Goal: Task Accomplishment & Management: Use online tool/utility

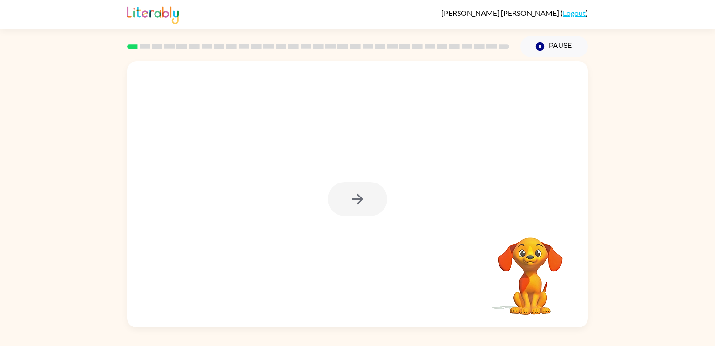
click at [352, 205] on div at bounding box center [358, 199] width 60 height 34
click at [376, 197] on button "button" at bounding box center [358, 199] width 60 height 34
click at [375, 196] on div at bounding box center [357, 139] width 461 height 156
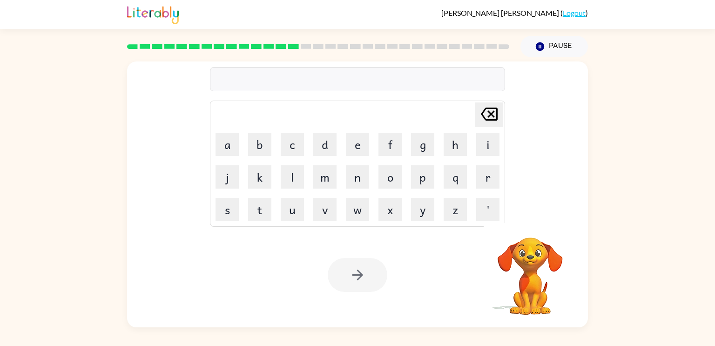
click at [183, 116] on div "Delete Delete last character input a b c d e f g h i j k l m n o p q r s t u v …" at bounding box center [357, 139] width 461 height 156
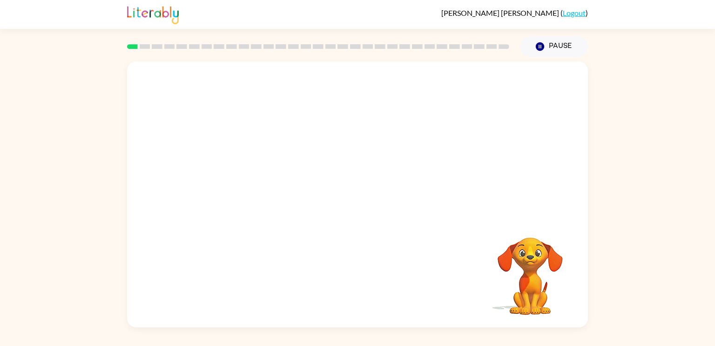
click at [244, 177] on video "Your browser must support playing .mp4 files to use Literably. Please try using…" at bounding box center [357, 139] width 461 height 156
click at [243, 177] on video "Your browser must support playing .mp4 files to use Literably. Please try using…" at bounding box center [357, 139] width 461 height 156
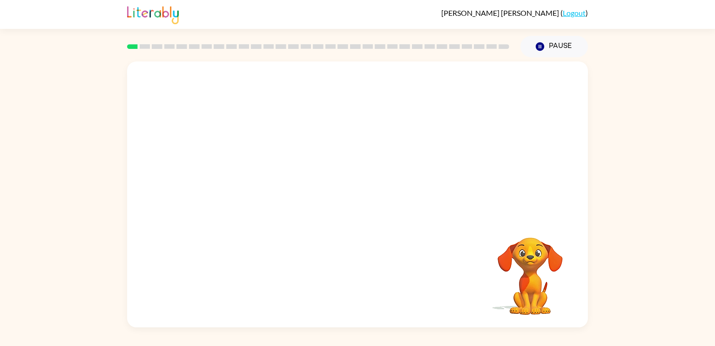
click at [252, 175] on video "Your browser must support playing .mp4 files to use Literably. Please try using…" at bounding box center [357, 139] width 461 height 156
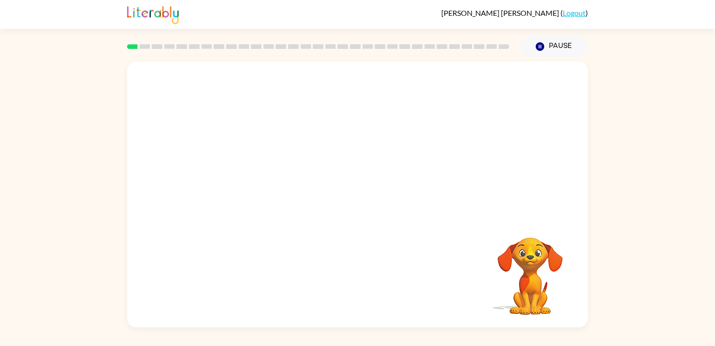
click at [252, 175] on video "Your browser must support playing .mp4 files to use Literably. Please try using…" at bounding box center [357, 139] width 461 height 156
click at [245, 181] on video "Your browser must support playing .mp4 files to use Literably. Please try using…" at bounding box center [357, 139] width 461 height 156
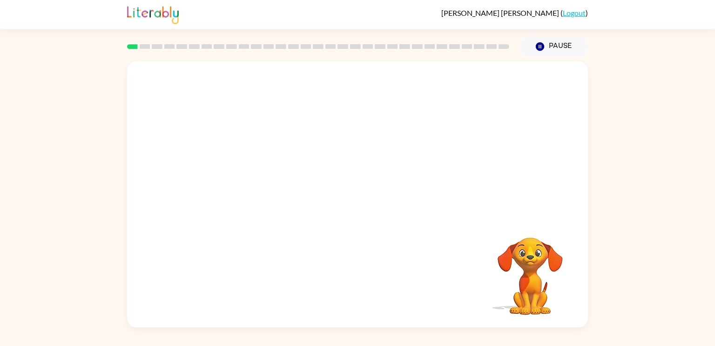
click at [246, 180] on video "Your browser must support playing .mp4 files to use Literably. Please try using…" at bounding box center [357, 139] width 461 height 156
click at [360, 207] on div at bounding box center [358, 199] width 60 height 34
click at [360, 207] on icon "button" at bounding box center [357, 199] width 16 height 16
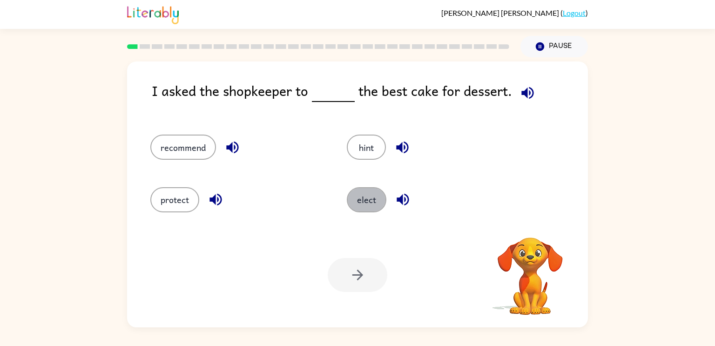
click at [360, 207] on button "elect" at bounding box center [367, 199] width 40 height 25
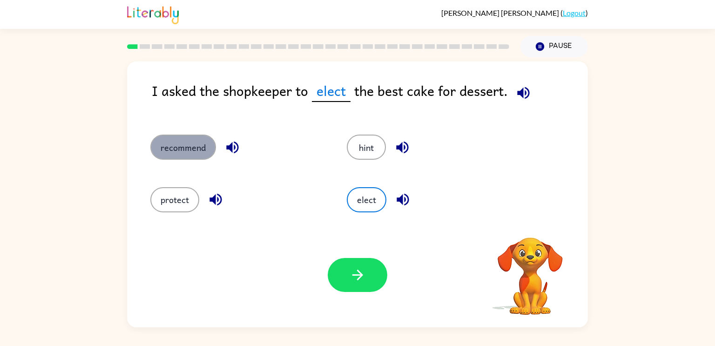
click at [190, 149] on button "recommend" at bounding box center [183, 146] width 66 height 25
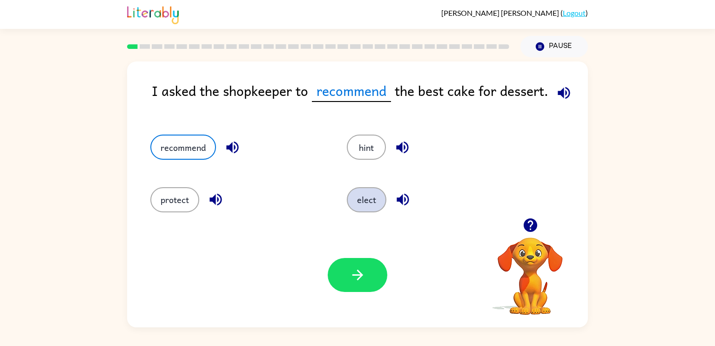
click at [370, 201] on button "elect" at bounding box center [367, 199] width 40 height 25
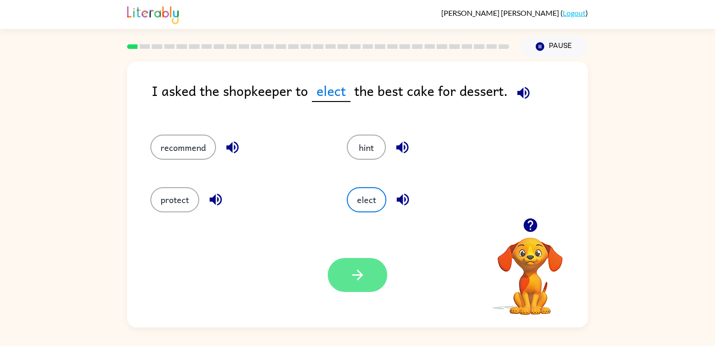
click at [340, 273] on button "button" at bounding box center [358, 275] width 60 height 34
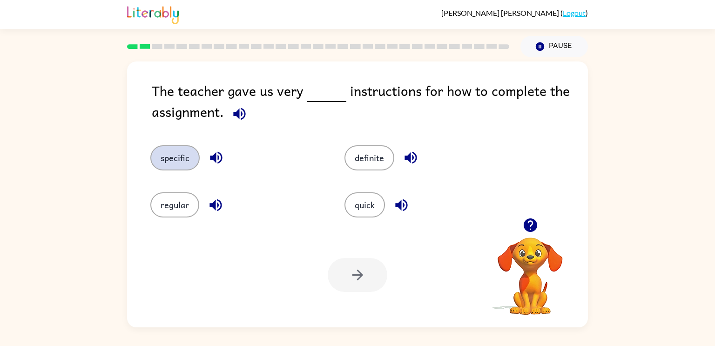
click at [176, 151] on button "specific" at bounding box center [174, 157] width 49 height 25
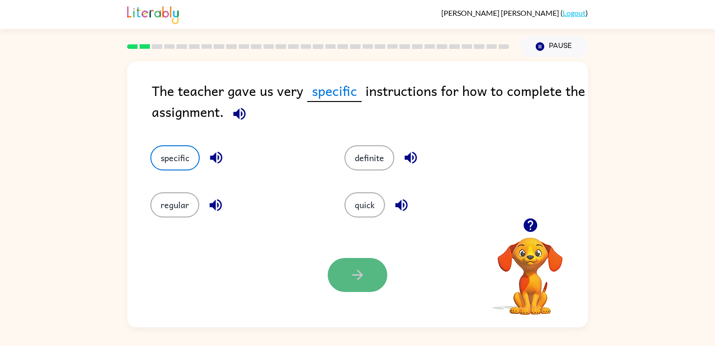
click at [352, 284] on button "button" at bounding box center [358, 275] width 60 height 34
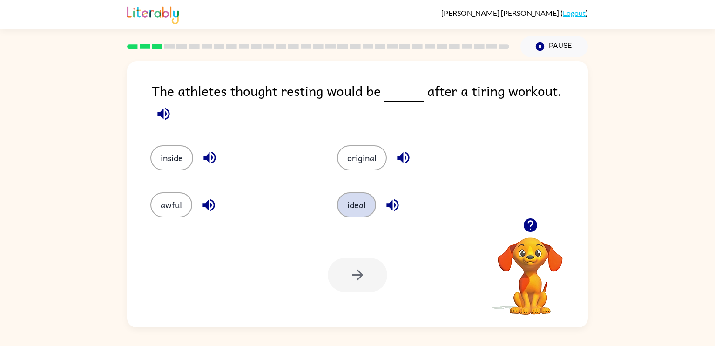
click at [361, 203] on button "ideal" at bounding box center [356, 204] width 39 height 25
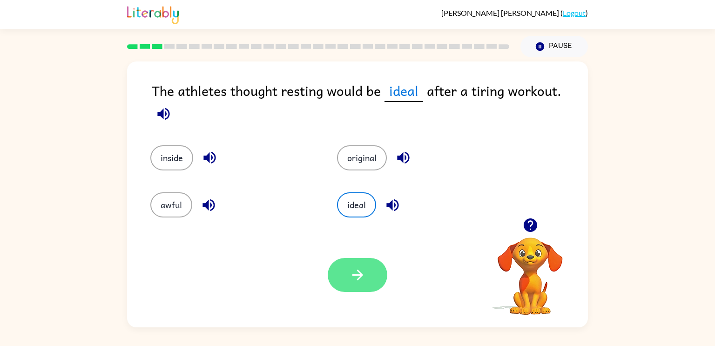
click at [352, 276] on icon "button" at bounding box center [357, 275] width 16 height 16
click at [352, 276] on div at bounding box center [358, 275] width 60 height 34
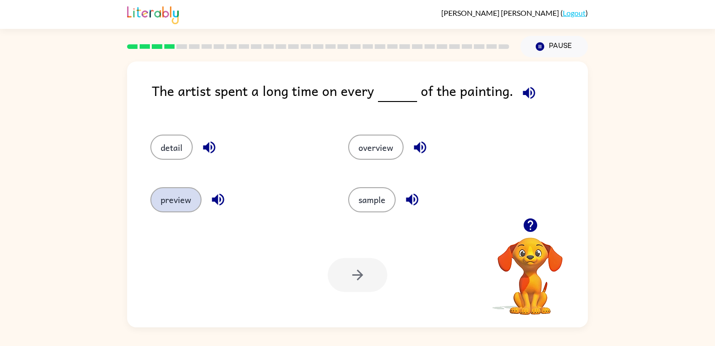
click at [185, 211] on button "preview" at bounding box center [175, 199] width 51 height 25
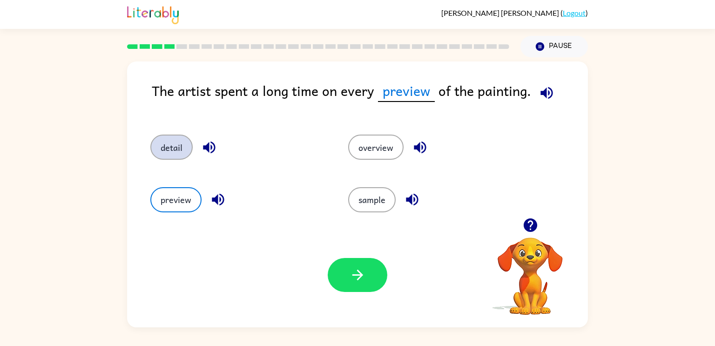
click at [163, 154] on button "detail" at bounding box center [171, 146] width 42 height 25
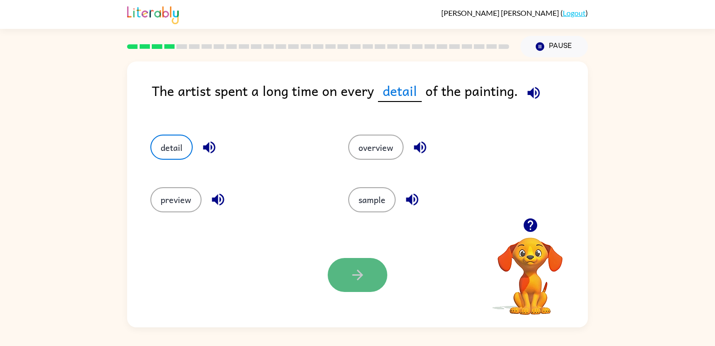
click at [360, 285] on button "button" at bounding box center [358, 275] width 60 height 34
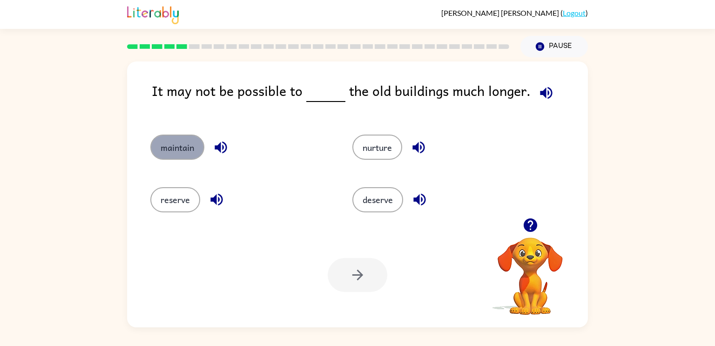
click at [171, 155] on button "maintain" at bounding box center [177, 146] width 54 height 25
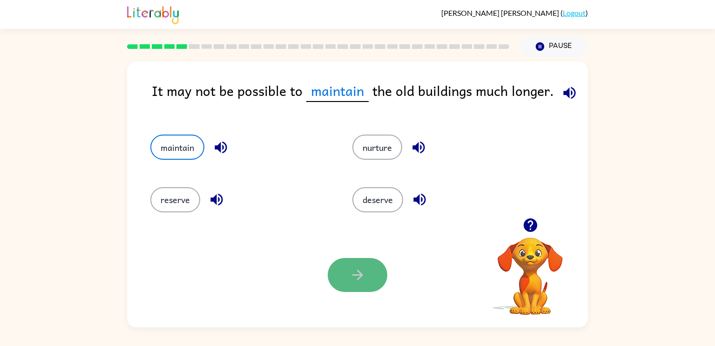
click at [343, 282] on button "button" at bounding box center [358, 275] width 60 height 34
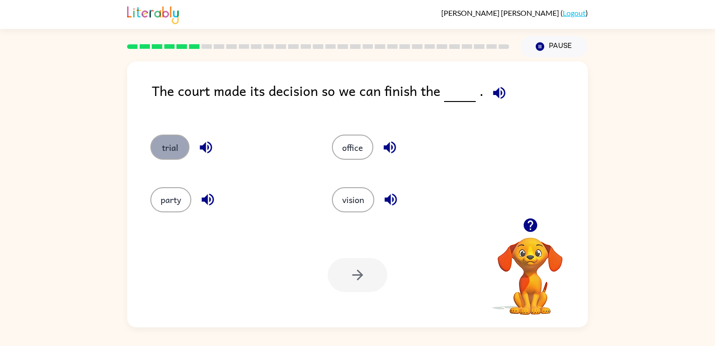
click at [178, 140] on button "trial" at bounding box center [169, 146] width 39 height 25
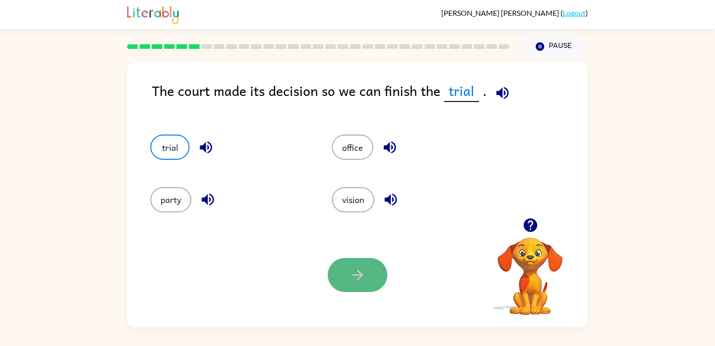
click at [360, 273] on icon "button" at bounding box center [357, 274] width 11 height 11
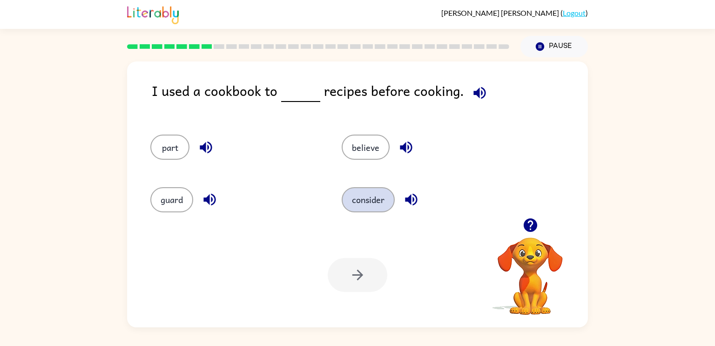
click at [373, 198] on button "consider" at bounding box center [368, 199] width 53 height 25
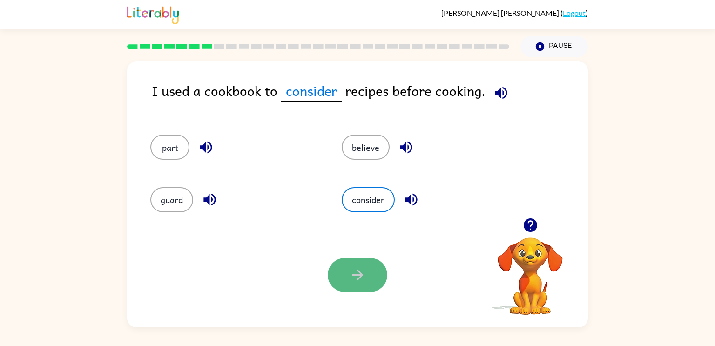
click at [354, 291] on button "button" at bounding box center [358, 275] width 60 height 34
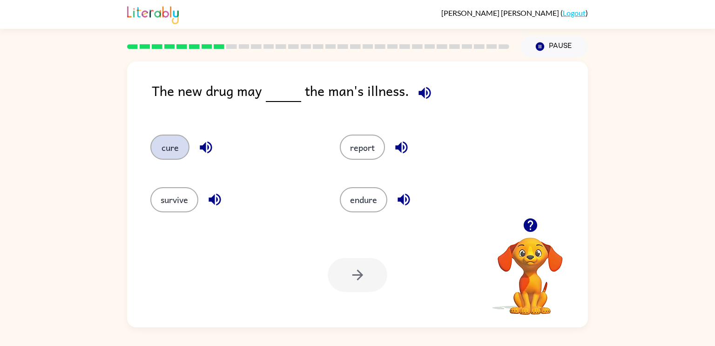
click at [157, 153] on button "cure" at bounding box center [169, 146] width 39 height 25
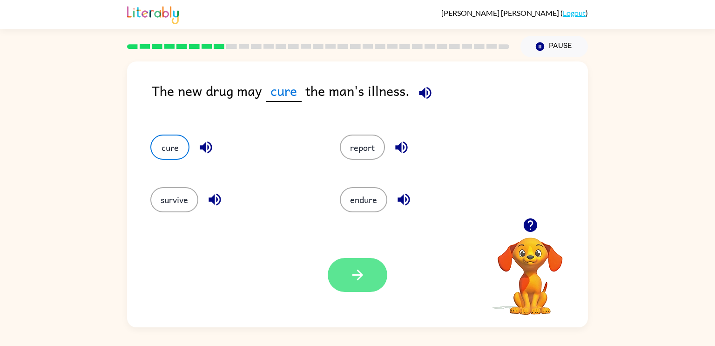
click at [358, 269] on icon "button" at bounding box center [357, 275] width 16 height 16
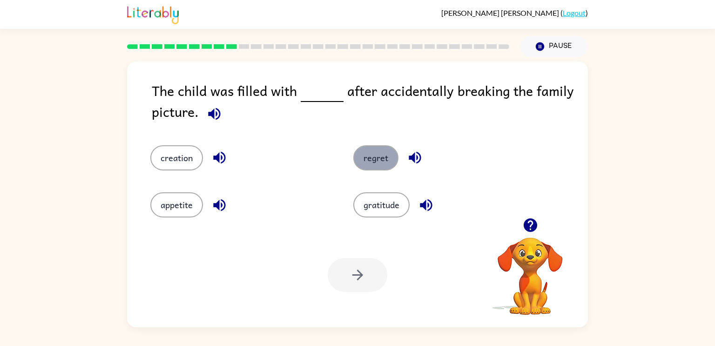
click at [378, 164] on button "regret" at bounding box center [375, 157] width 45 height 25
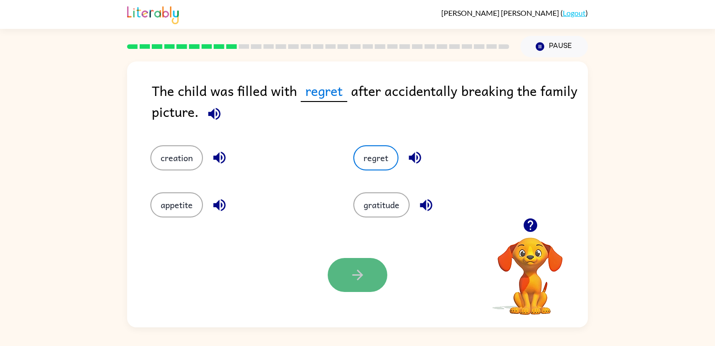
click at [361, 288] on button "button" at bounding box center [358, 275] width 60 height 34
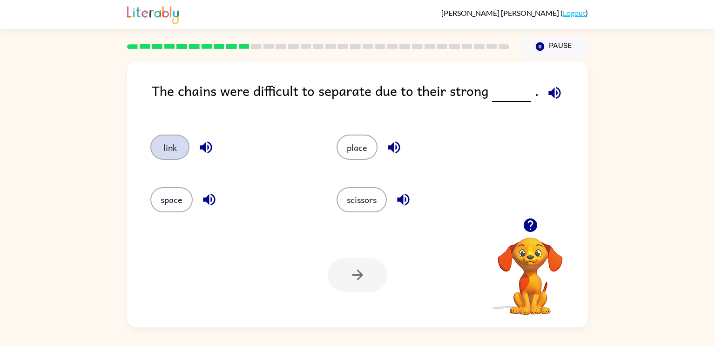
click at [171, 157] on button "link" at bounding box center [169, 146] width 39 height 25
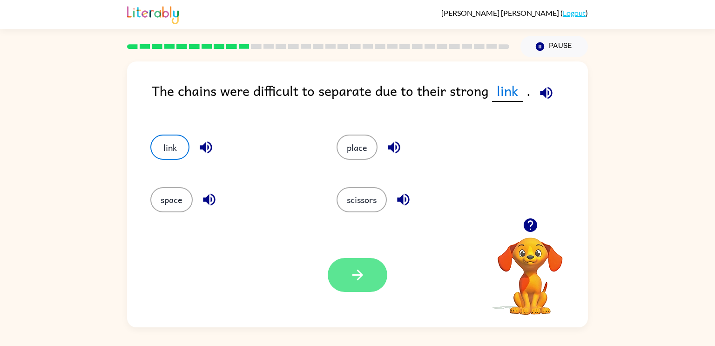
click at [352, 290] on button "button" at bounding box center [358, 275] width 60 height 34
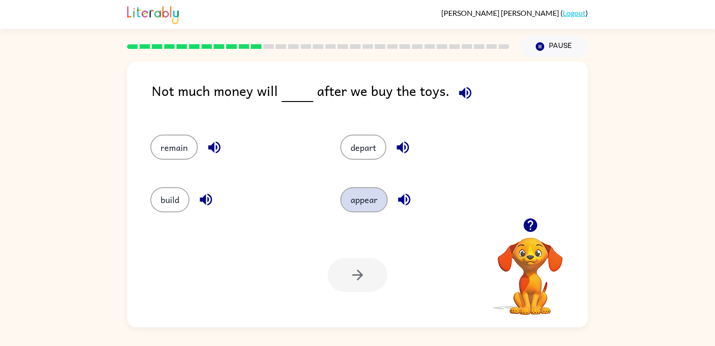
click at [379, 201] on button "appear" at bounding box center [363, 199] width 47 height 25
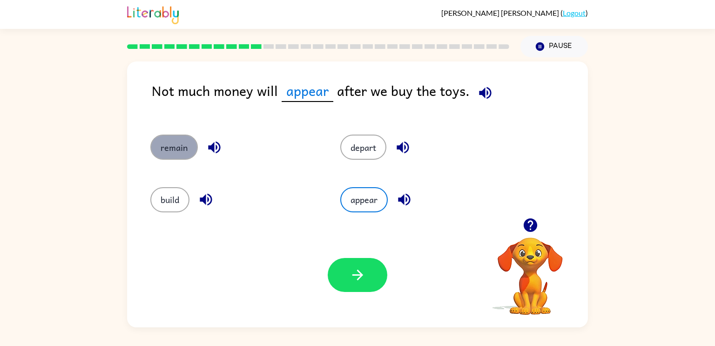
click at [186, 146] on button "remain" at bounding box center [173, 146] width 47 height 25
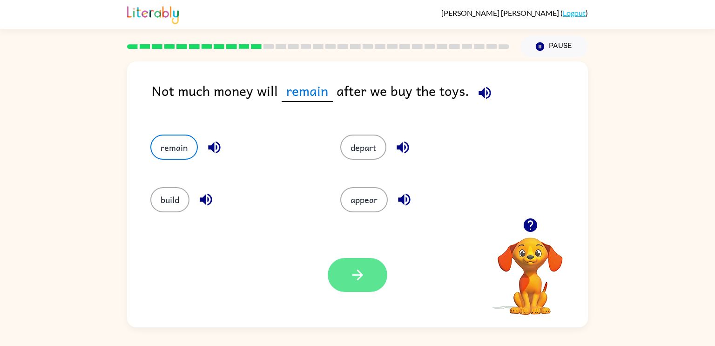
click at [342, 280] on button "button" at bounding box center [358, 275] width 60 height 34
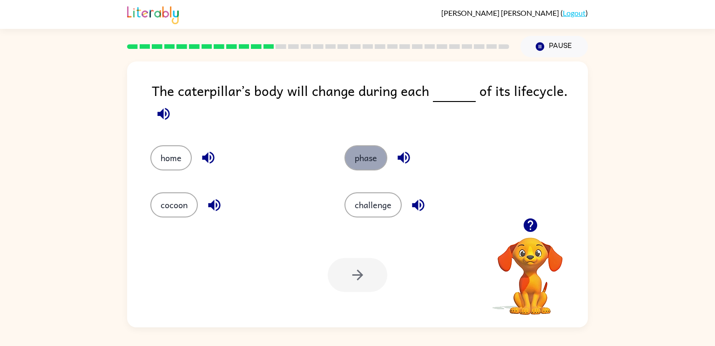
click at [368, 161] on button "phase" at bounding box center [365, 157] width 43 height 25
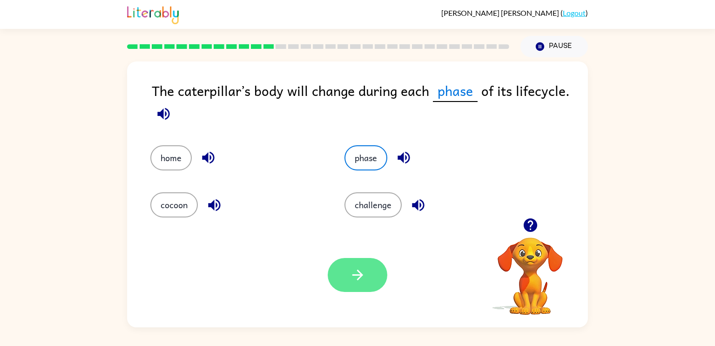
click at [374, 286] on button "button" at bounding box center [358, 275] width 60 height 34
click at [374, 286] on div at bounding box center [358, 275] width 60 height 34
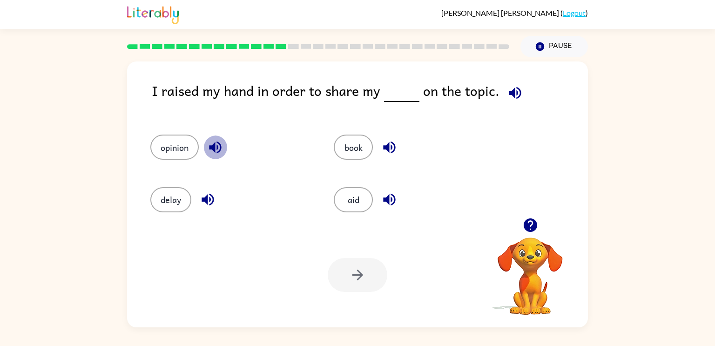
click at [204, 147] on button "button" at bounding box center [215, 147] width 24 height 24
click at [189, 148] on button "opinion" at bounding box center [174, 146] width 48 height 25
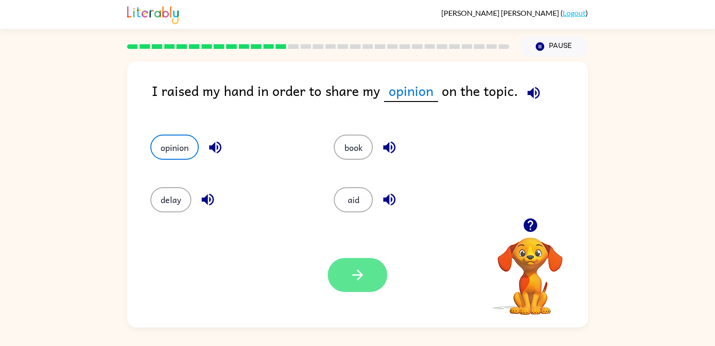
click at [345, 271] on button "button" at bounding box center [358, 275] width 60 height 34
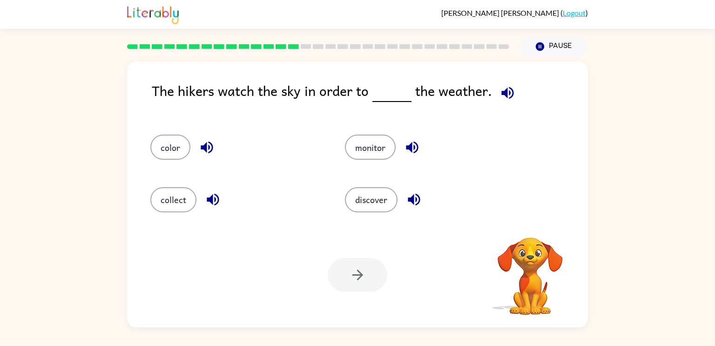
click at [348, 271] on div at bounding box center [358, 275] width 60 height 34
click at [377, 154] on button "monitor" at bounding box center [370, 146] width 51 height 25
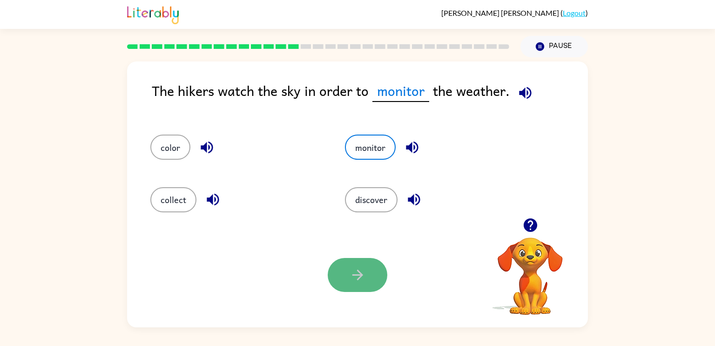
click at [381, 272] on button "button" at bounding box center [358, 275] width 60 height 34
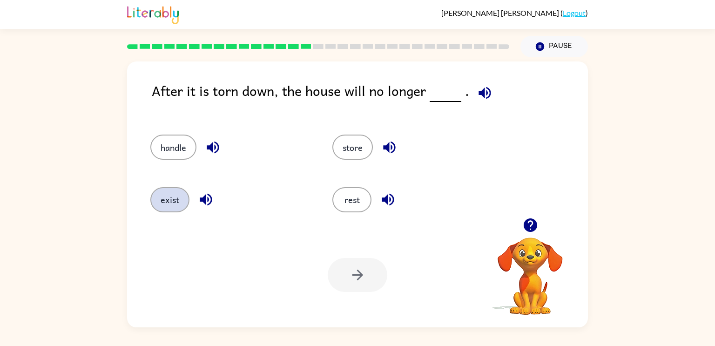
click at [182, 199] on button "exist" at bounding box center [169, 199] width 39 height 25
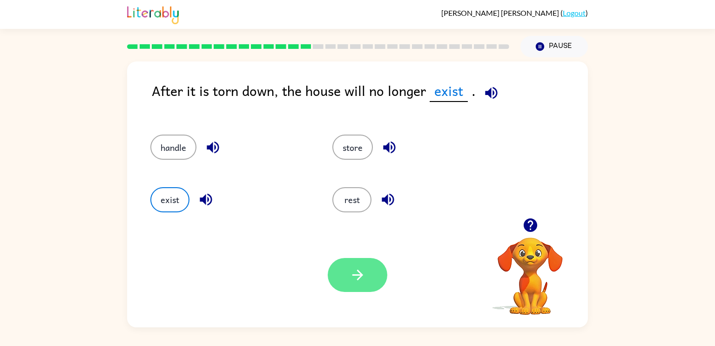
click at [344, 267] on button "button" at bounding box center [358, 275] width 60 height 34
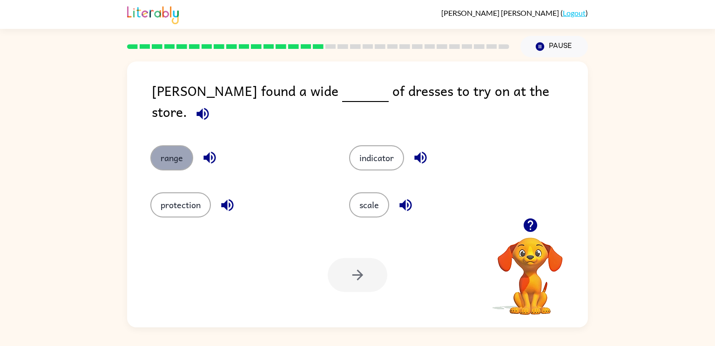
click at [190, 145] on button "range" at bounding box center [171, 157] width 43 height 25
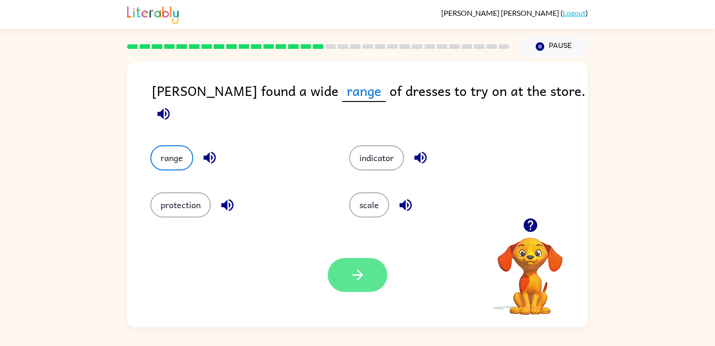
click at [348, 282] on button "button" at bounding box center [358, 275] width 60 height 34
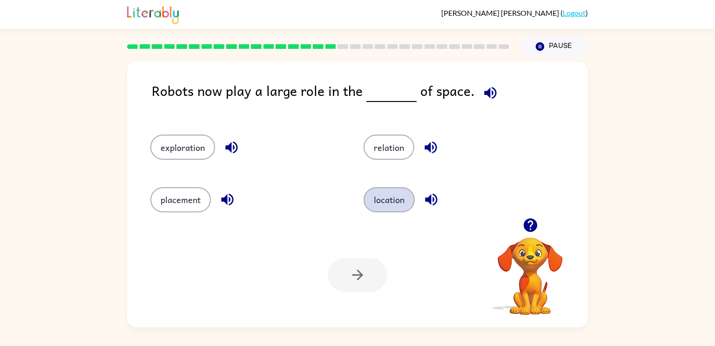
click at [393, 192] on button "location" at bounding box center [388, 199] width 51 height 25
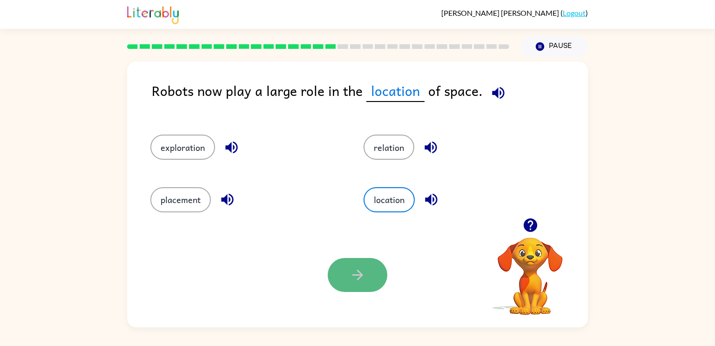
click at [367, 274] on button "button" at bounding box center [358, 275] width 60 height 34
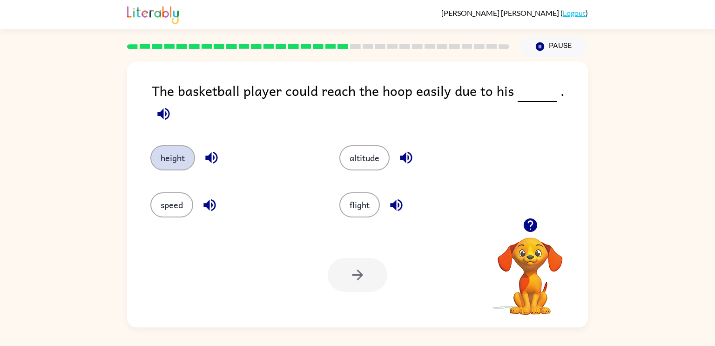
click at [171, 154] on button "height" at bounding box center [172, 157] width 45 height 25
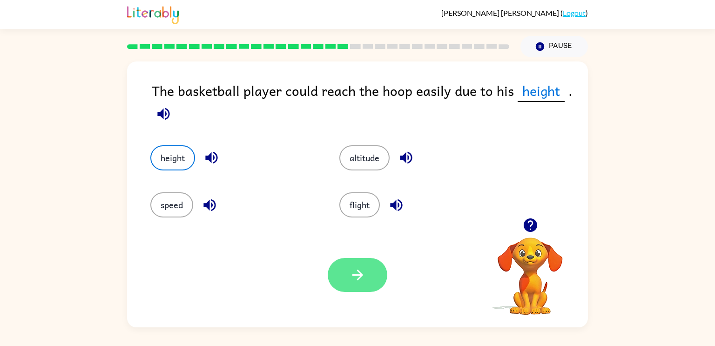
click at [353, 289] on button "button" at bounding box center [358, 275] width 60 height 34
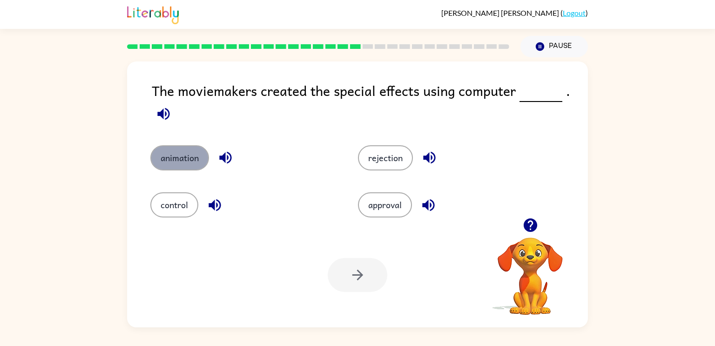
click at [200, 155] on button "animation" at bounding box center [179, 157] width 59 height 25
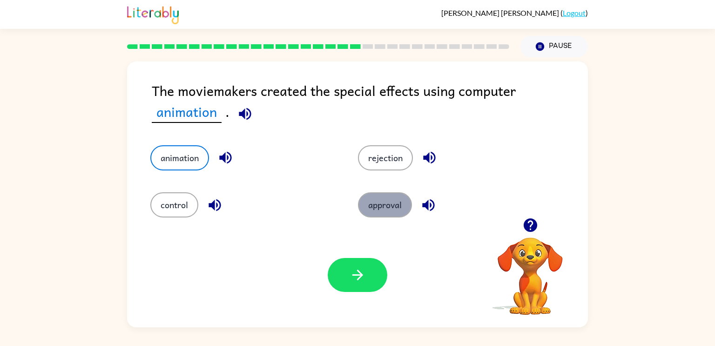
click at [389, 208] on button "approval" at bounding box center [385, 204] width 54 height 25
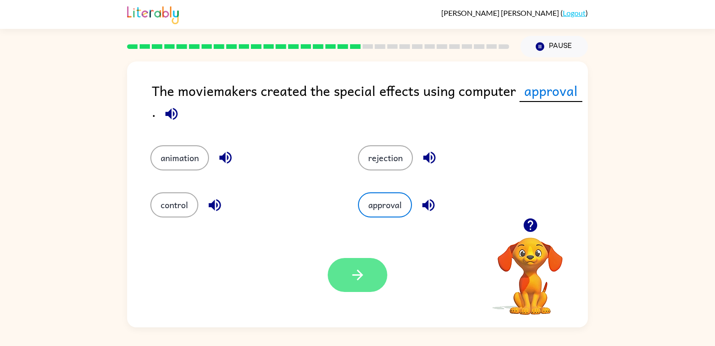
click at [356, 287] on button "button" at bounding box center [358, 275] width 60 height 34
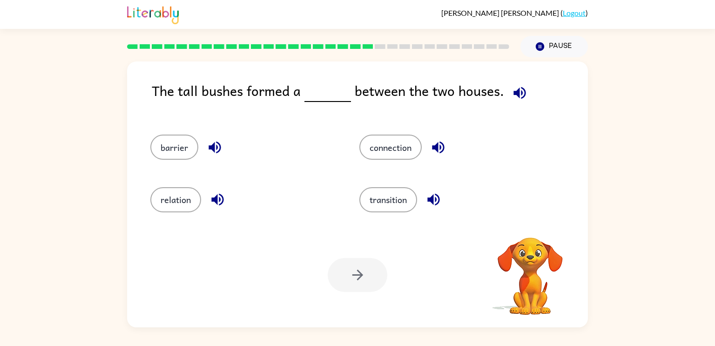
click at [191, 104] on div "The tall bushes formed a between the two houses." at bounding box center [370, 98] width 436 height 36
click at [175, 155] on button "barrier" at bounding box center [174, 146] width 48 height 25
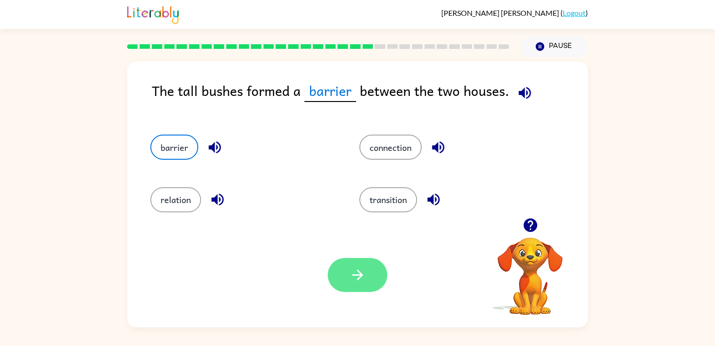
click at [369, 270] on button "button" at bounding box center [358, 275] width 60 height 34
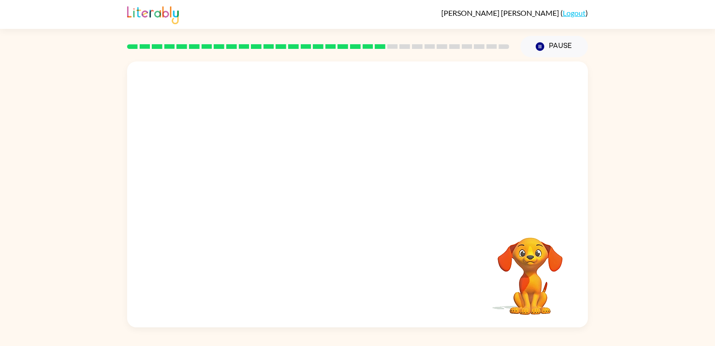
click at [519, 282] on video "Your browser must support playing .mp4 files to use Literably. Please try using…" at bounding box center [529, 269] width 93 height 93
click at [282, 187] on video "Your browser must support playing .mp4 files to use Literably. Please try using…" at bounding box center [357, 139] width 461 height 156
click at [366, 203] on div at bounding box center [358, 199] width 60 height 34
click at [366, 204] on button "button" at bounding box center [358, 199] width 60 height 34
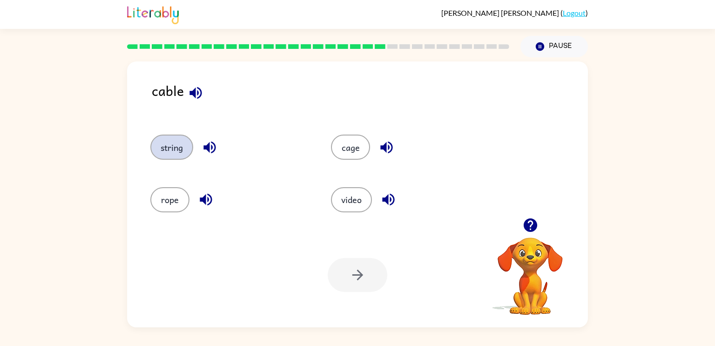
click at [177, 154] on button "string" at bounding box center [171, 146] width 43 height 25
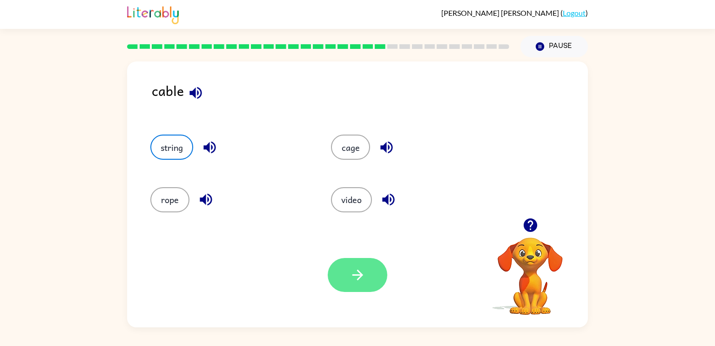
click at [338, 270] on button "button" at bounding box center [358, 275] width 60 height 34
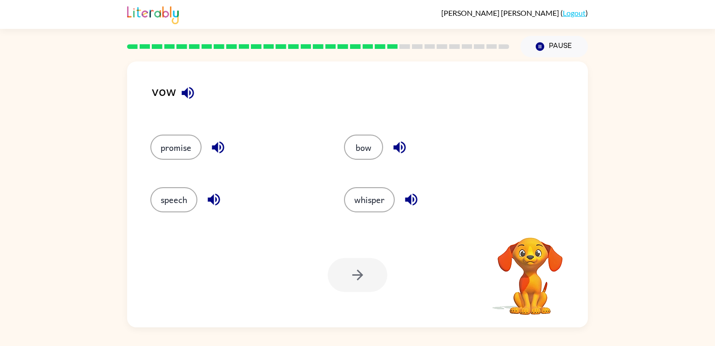
click at [338, 270] on div at bounding box center [358, 275] width 60 height 34
click at [182, 159] on button "promise" at bounding box center [175, 146] width 51 height 25
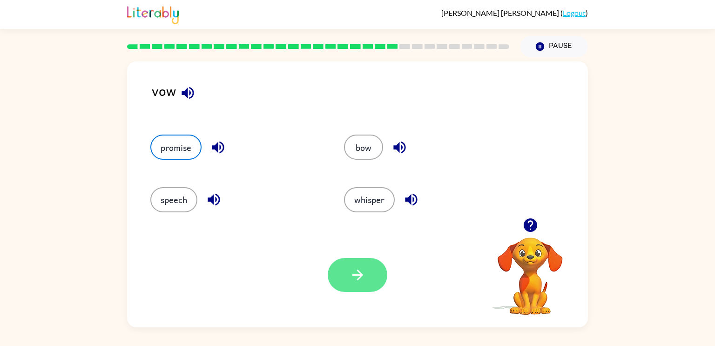
click at [361, 275] on icon "button" at bounding box center [357, 274] width 11 height 11
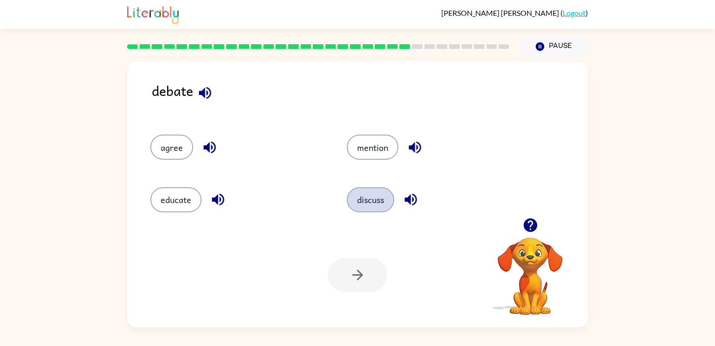
click at [384, 201] on button "discuss" at bounding box center [370, 199] width 47 height 25
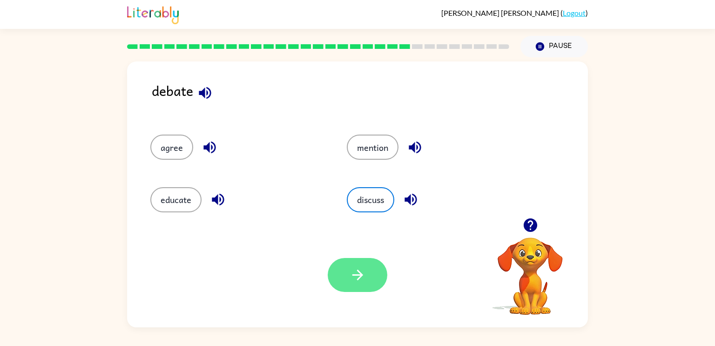
click at [371, 264] on button "button" at bounding box center [358, 275] width 60 height 34
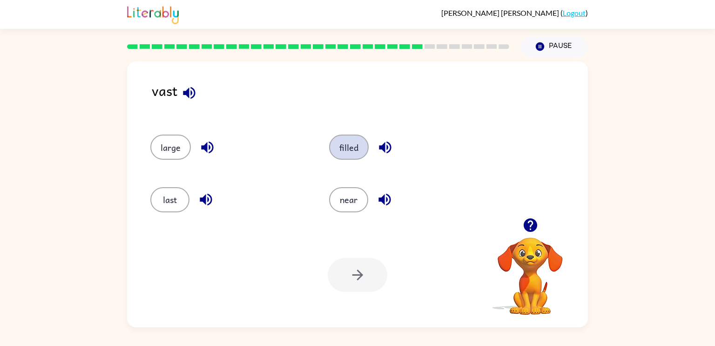
click at [360, 151] on button "filled" at bounding box center [349, 146] width 40 height 25
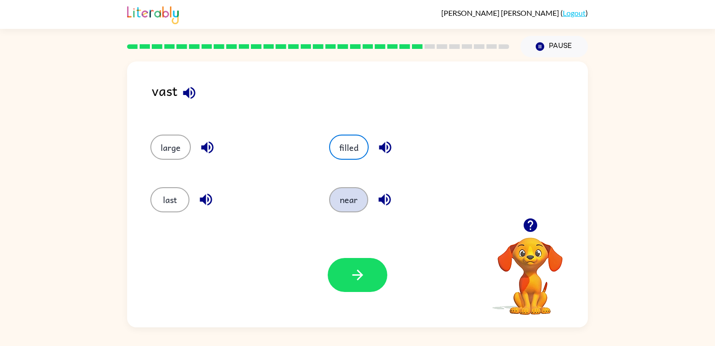
click at [360, 203] on button "near" at bounding box center [348, 199] width 39 height 25
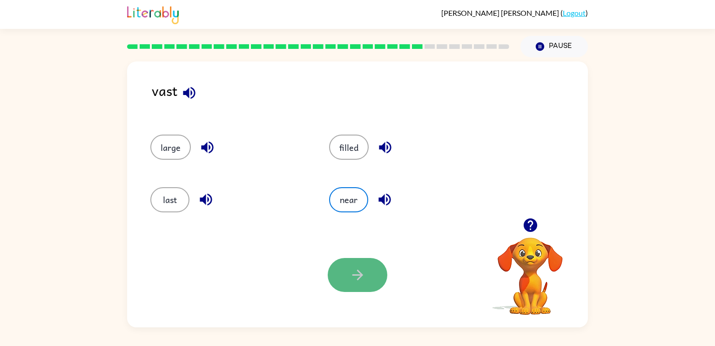
click at [363, 271] on icon "button" at bounding box center [357, 275] width 16 height 16
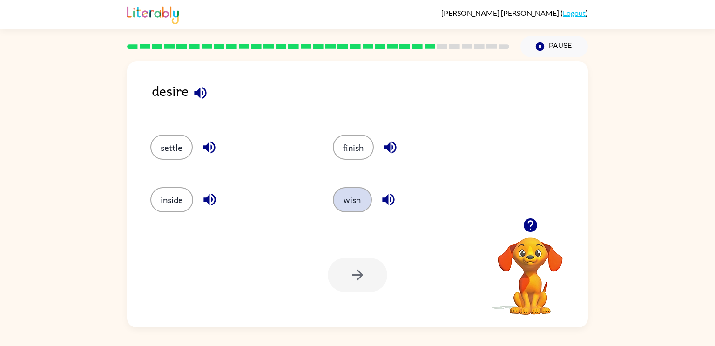
click at [343, 210] on button "wish" at bounding box center [352, 199] width 39 height 25
click at [360, 274] on icon "button" at bounding box center [357, 275] width 16 height 16
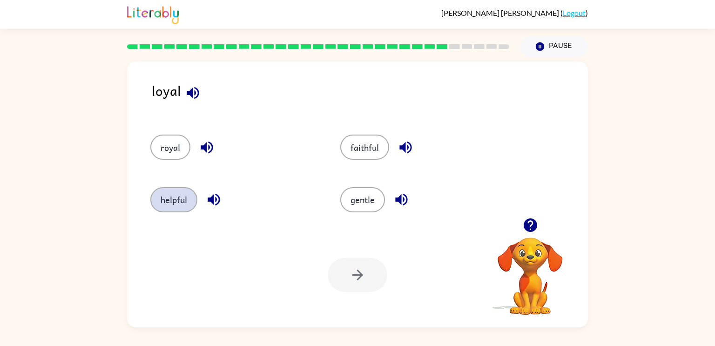
click at [177, 195] on button "helpful" at bounding box center [173, 199] width 47 height 25
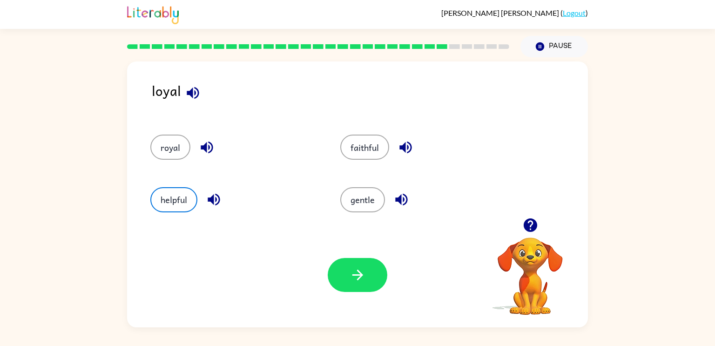
click at [358, 134] on div "faithful" at bounding box center [417, 143] width 190 height 52
click at [359, 136] on button "faithful" at bounding box center [364, 146] width 49 height 25
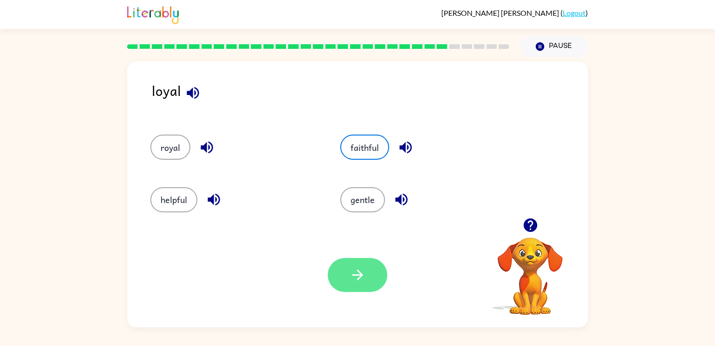
click at [351, 266] on button "button" at bounding box center [358, 275] width 60 height 34
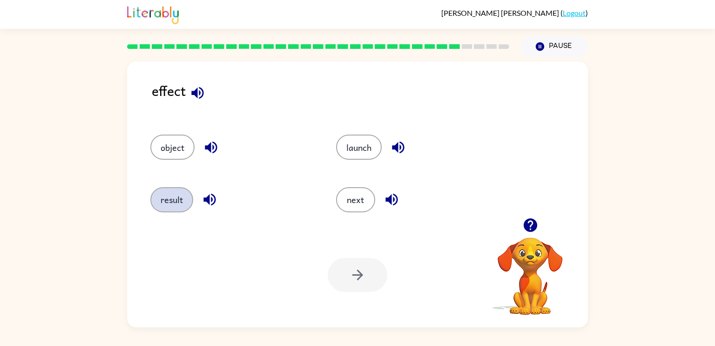
click at [169, 209] on button "result" at bounding box center [171, 199] width 43 height 25
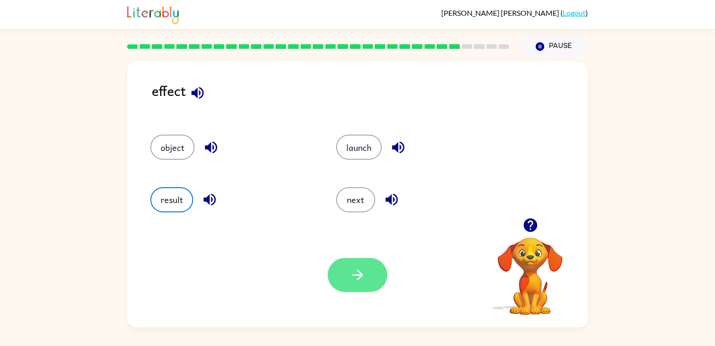
click at [353, 286] on button "button" at bounding box center [358, 275] width 60 height 34
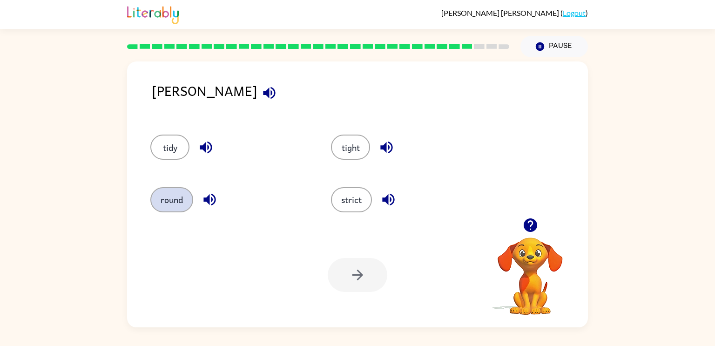
click at [164, 206] on button "round" at bounding box center [171, 199] width 43 height 25
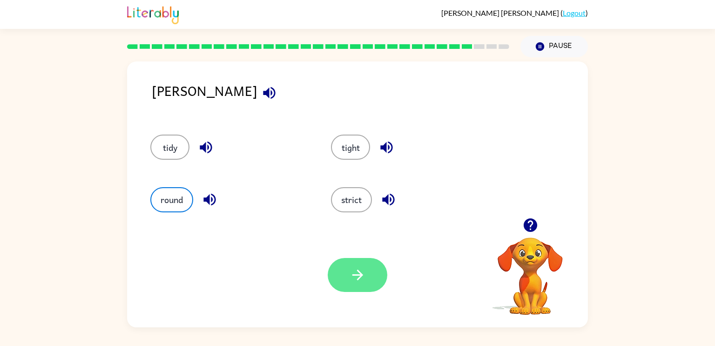
click at [359, 281] on icon "button" at bounding box center [357, 275] width 16 height 16
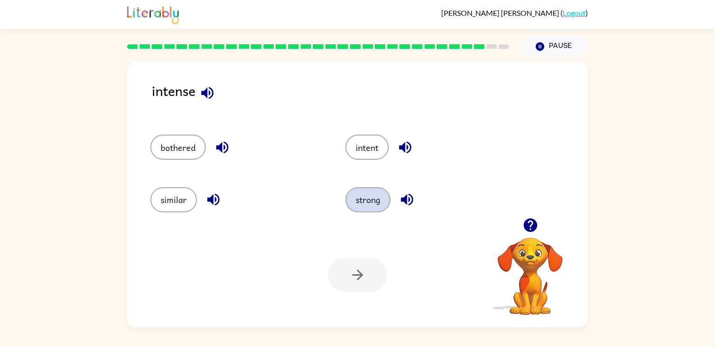
click at [360, 202] on button "strong" at bounding box center [367, 199] width 45 height 25
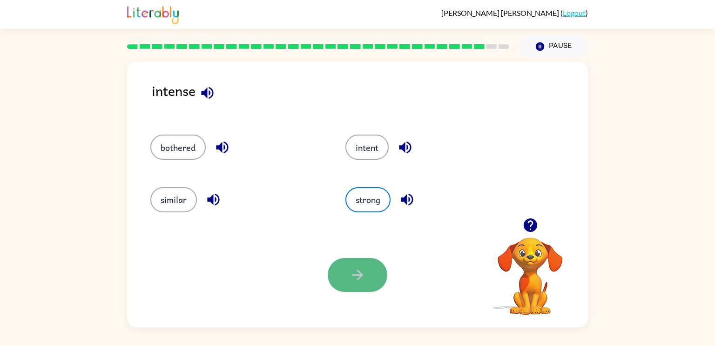
click at [370, 266] on button "button" at bounding box center [358, 275] width 60 height 34
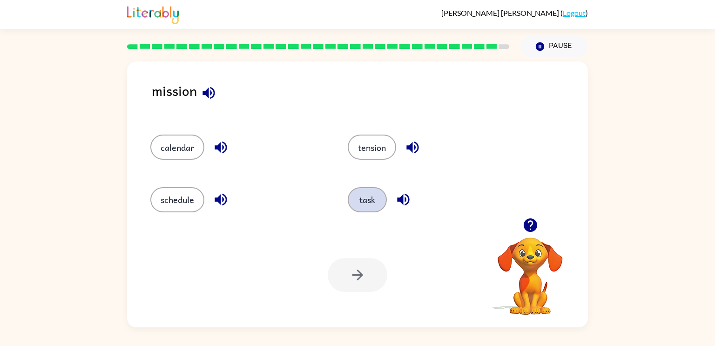
click at [358, 202] on button "task" at bounding box center [367, 199] width 39 height 25
click at [368, 276] on button "button" at bounding box center [358, 275] width 60 height 34
